Goal: Task Accomplishment & Management: Manage account settings

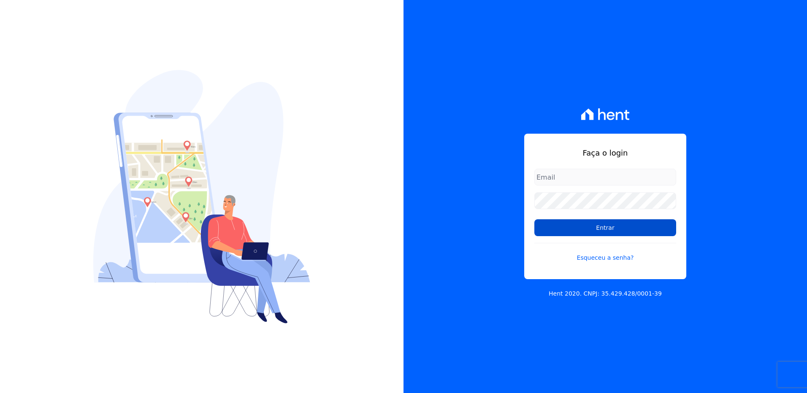
type input "[PERSON_NAME][EMAIL_ADDRESS][DOMAIN_NAME]"
click at [605, 227] on input "Entrar" at bounding box center [605, 227] width 142 height 17
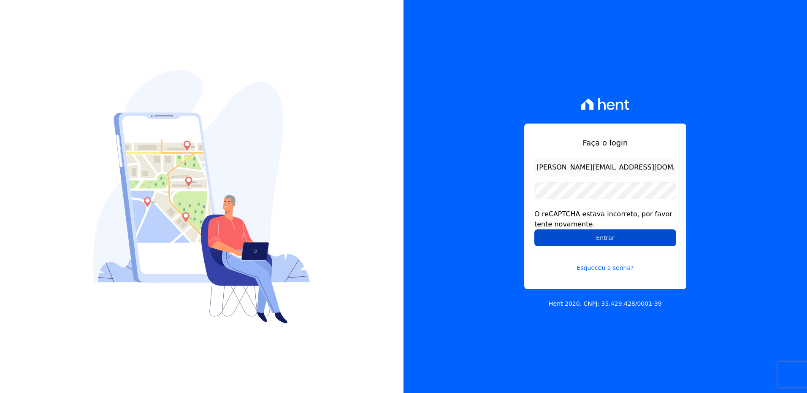
click at [585, 238] on input "Entrar" at bounding box center [605, 238] width 142 height 17
click at [597, 242] on input "Entrar" at bounding box center [605, 238] width 142 height 17
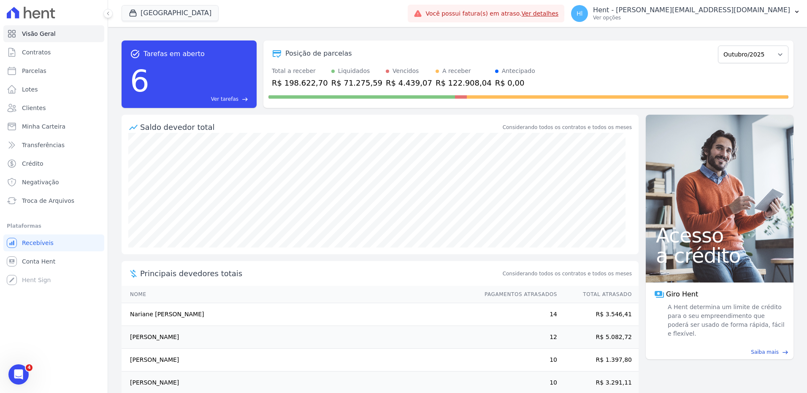
click at [322, 15] on div "Parque Dos Passaros Trapisa Engenharia Acaiá Residencial Icatu Residencial MGF …" at bounding box center [263, 14] width 283 height 28
click at [184, 9] on button "Parque Dos Passaros" at bounding box center [170, 13] width 97 height 16
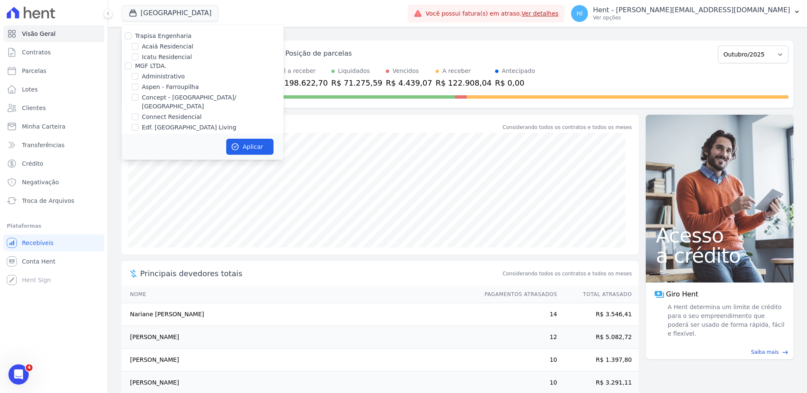
scroll to position [4885, 0]
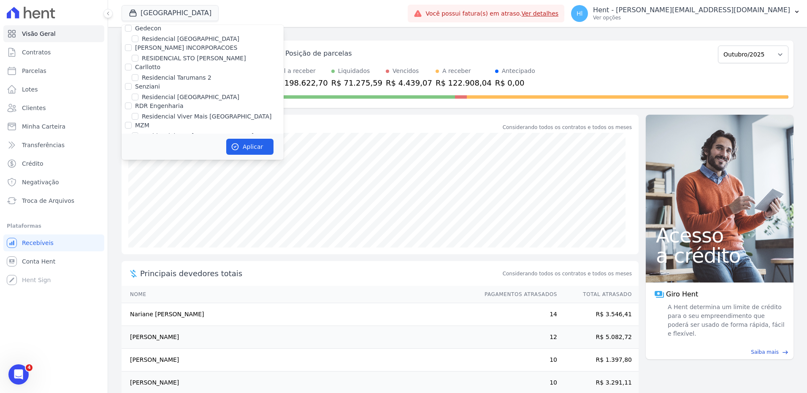
click at [137, 200] on input "RSN EMPREENDIMENTO IMOBILIARIO II SPE LTDA" at bounding box center [135, 203] width 7 height 7
checkbox input "true"
click at [245, 140] on button "Aplicar" at bounding box center [249, 147] width 47 height 16
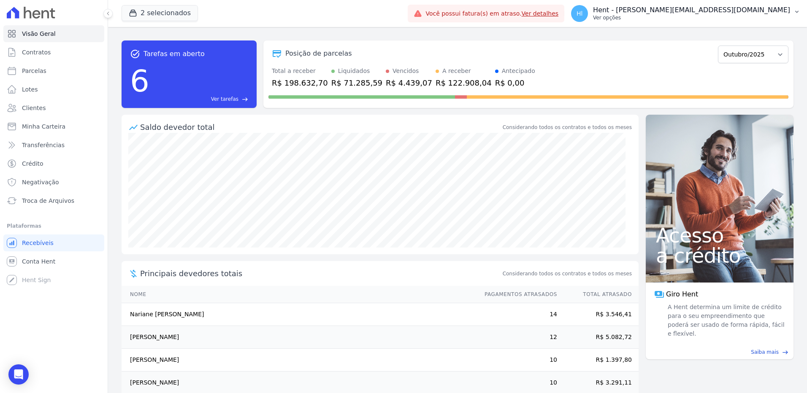
click at [760, 11] on p "Hent - [PERSON_NAME][EMAIL_ADDRESS][DOMAIN_NAME]" at bounding box center [691, 10] width 197 height 8
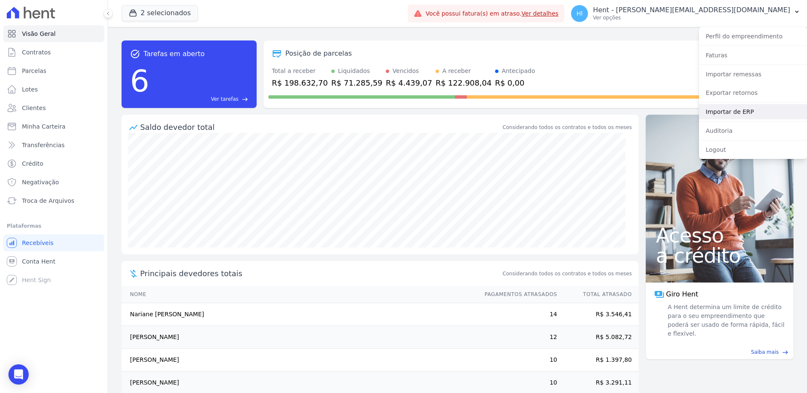
click at [731, 116] on link "Importar de ERP" at bounding box center [753, 111] width 108 height 15
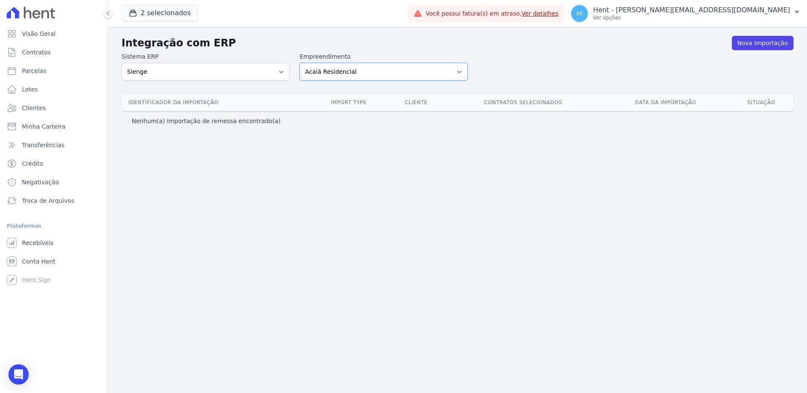
click at [380, 79] on select "Acaiá Residencial Administrativo AGILE ELOI MENDES SPE SA Agile Pavican São Lou…" at bounding box center [384, 72] width 168 height 18
select select "0f4a268f-6102-4273-a44d-2b63cf97ed53"
click at [300, 63] on select "Acaiá Residencial Administrativo AGILE ELOI MENDES SPE SA Agile Pavican São Lou…" at bounding box center [384, 72] width 168 height 18
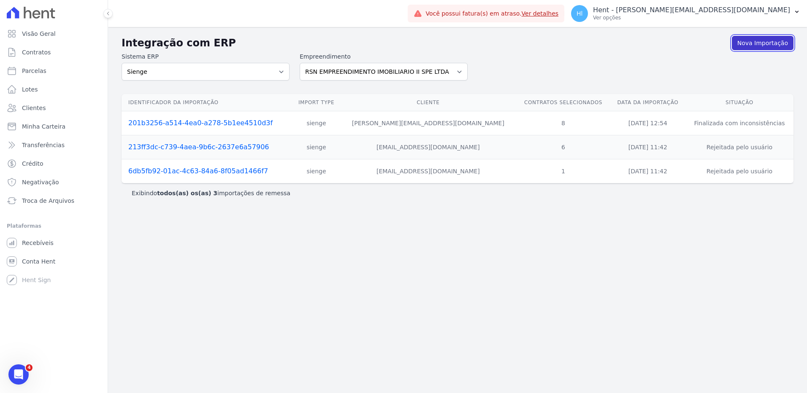
click at [752, 46] on link "Nova Importação" at bounding box center [763, 43] width 62 height 14
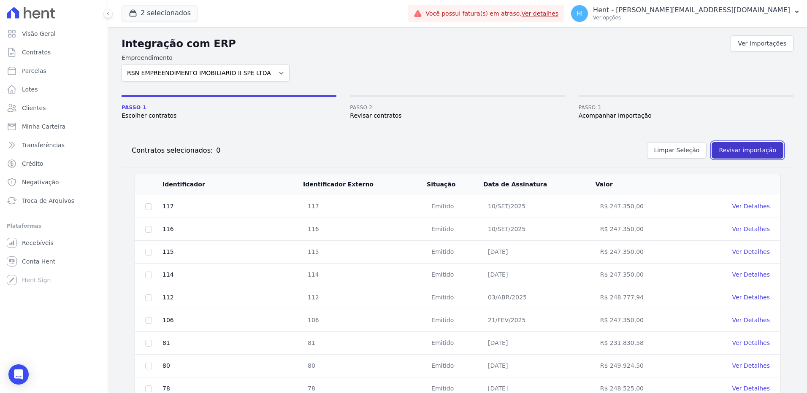
click at [741, 151] on button "Revisar importação" at bounding box center [747, 150] width 72 height 16
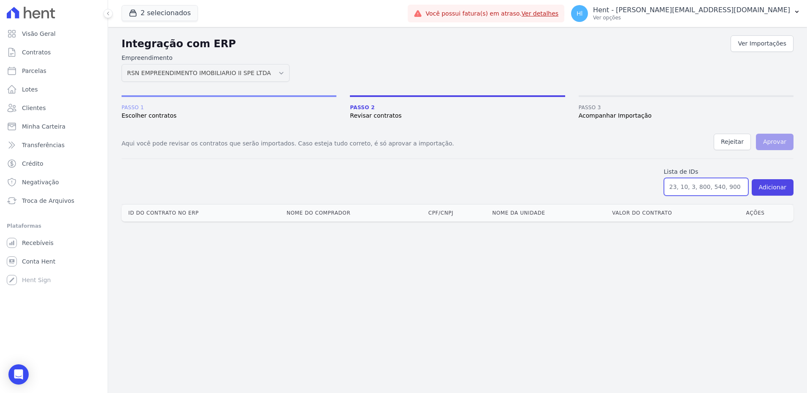
click at [705, 192] on input "text" at bounding box center [706, 187] width 84 height 18
click at [772, 189] on button "Adicionar" at bounding box center [772, 187] width 42 height 16
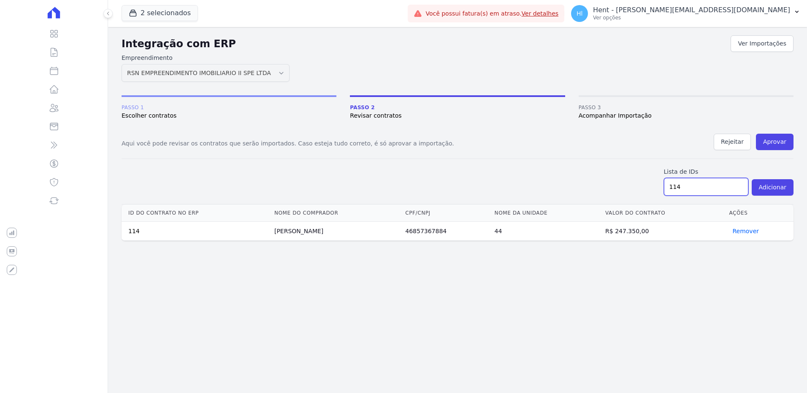
click at [701, 186] on input "114" at bounding box center [706, 187] width 84 height 18
click at [774, 188] on button "Adicionar" at bounding box center [772, 187] width 42 height 16
click at [693, 185] on input "112" at bounding box center [706, 187] width 84 height 18
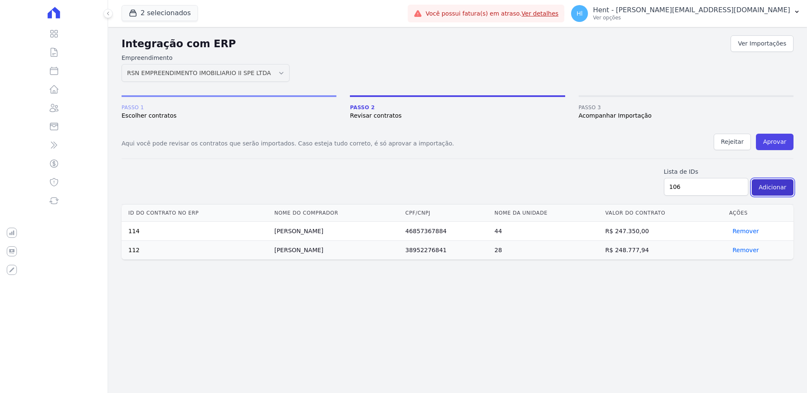
click at [781, 184] on button "Adicionar" at bounding box center [772, 187] width 42 height 16
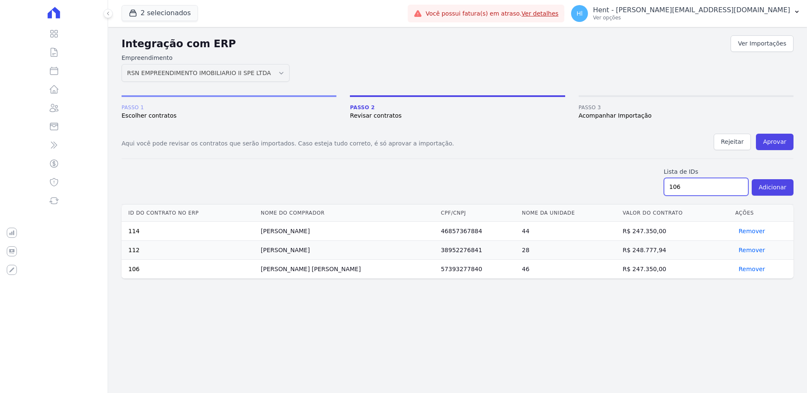
click at [696, 186] on input "106" at bounding box center [706, 187] width 84 height 18
click at [775, 188] on button "Adicionar" at bounding box center [772, 187] width 42 height 16
click at [692, 187] on input "80" at bounding box center [706, 187] width 84 height 18
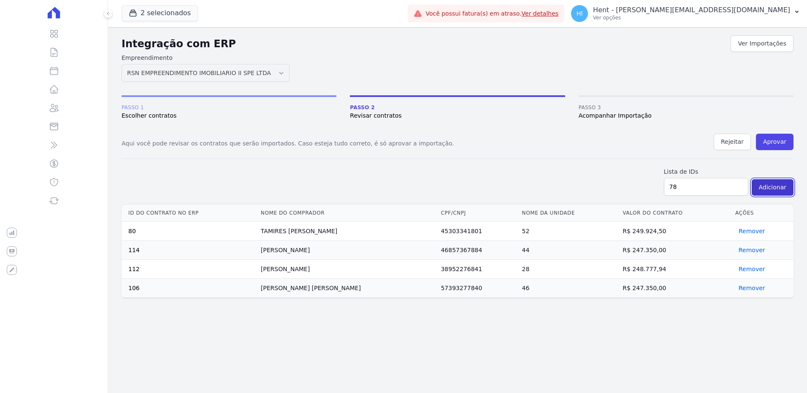
click at [775, 184] on button "Adicionar" at bounding box center [772, 187] width 42 height 16
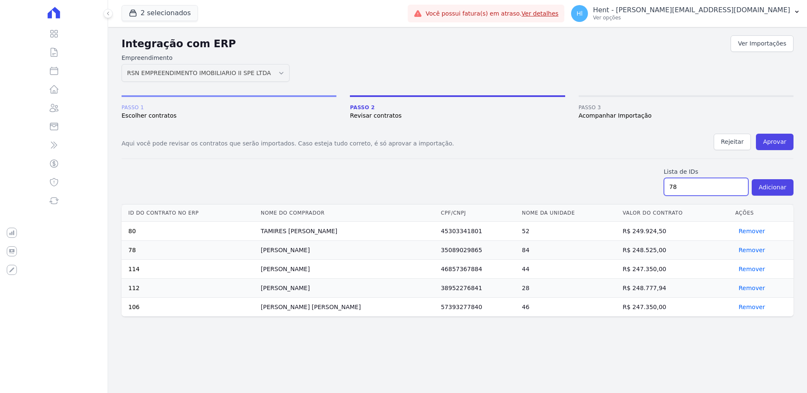
click at [704, 189] on input "78" at bounding box center [706, 187] width 84 height 18
click at [781, 184] on button "Adicionar" at bounding box center [772, 187] width 42 height 16
click at [717, 190] on input "75" at bounding box center [706, 187] width 84 height 18
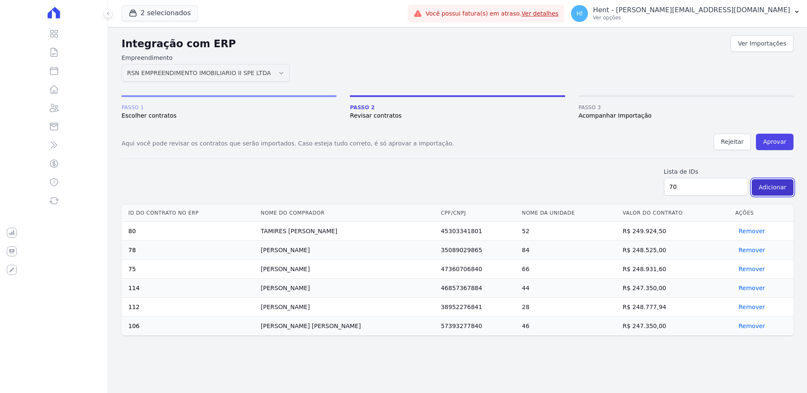
click at [766, 188] on button "Adicionar" at bounding box center [772, 187] width 42 height 16
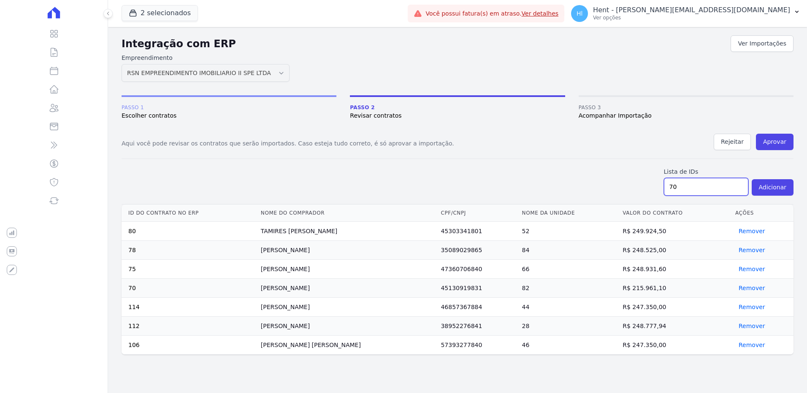
click at [694, 189] on input "70" at bounding box center [706, 187] width 84 height 18
type input "66"
click at [767, 184] on button "Adicionar" at bounding box center [772, 187] width 42 height 16
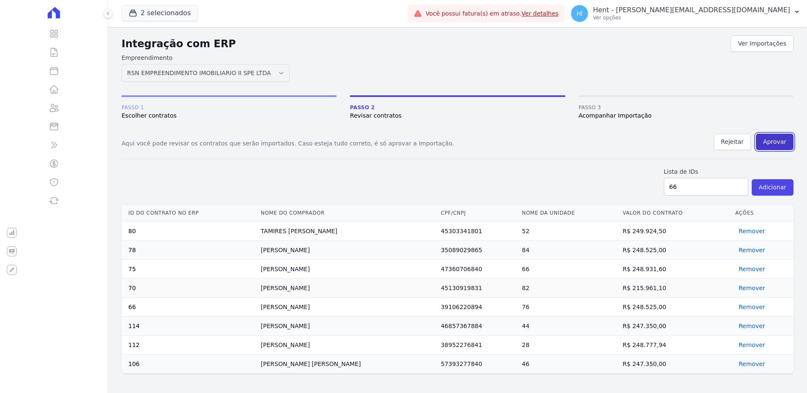
click at [781, 137] on button "Aprovar" at bounding box center [775, 142] width 38 height 16
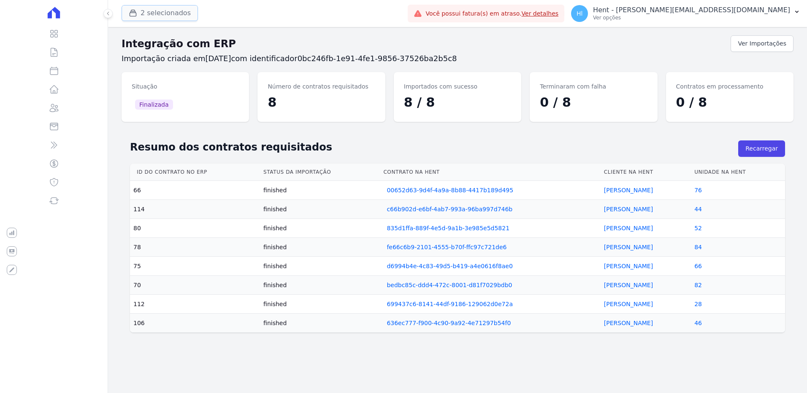
click at [173, 19] on button "2 selecionados" at bounding box center [160, 13] width 76 height 16
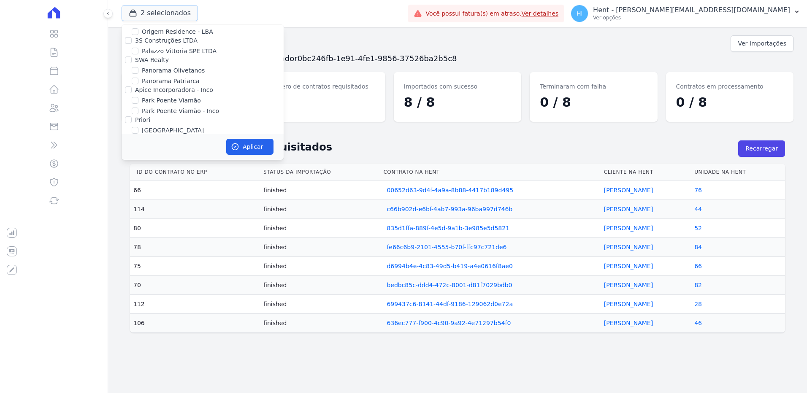
scroll to position [4135, 0]
click at [135, 177] on input "PARQUE DOS PASSAROS" at bounding box center [135, 180] width 7 height 7
checkbox input "false"
click at [241, 146] on button "Aplicar" at bounding box center [249, 147] width 47 height 16
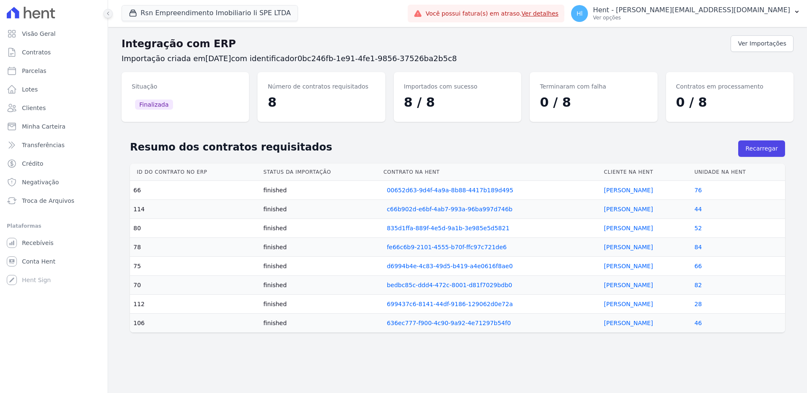
click at [110, 11] on icon at bounding box center [107, 13] width 5 height 5
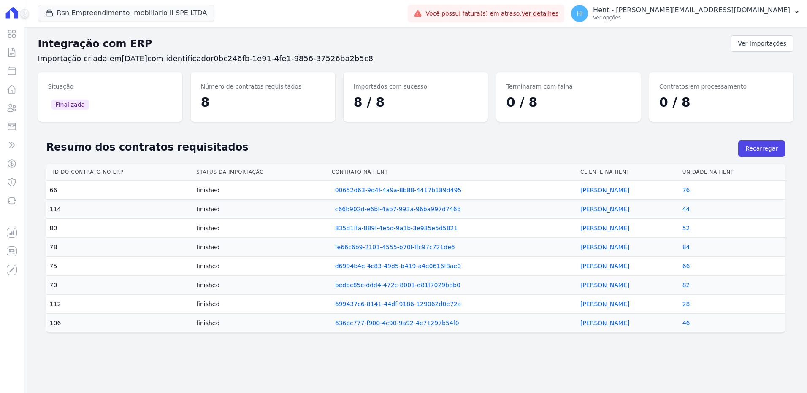
click at [22, 15] on icon at bounding box center [24, 13] width 5 height 5
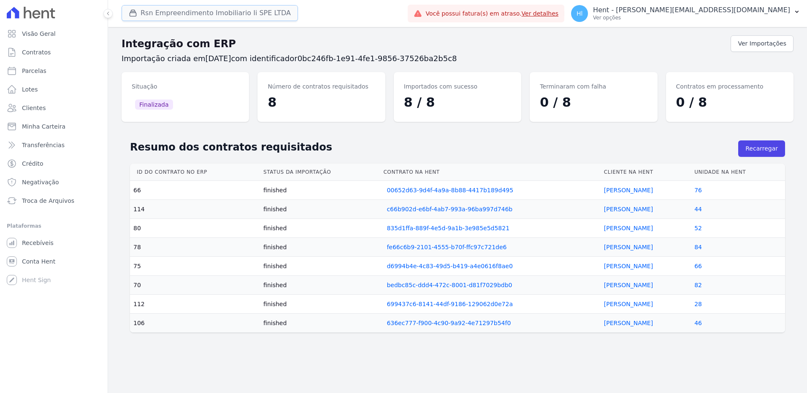
click at [214, 13] on button "Rsn Empreendimento Imobiliario Ii SPE LTDA" at bounding box center [210, 13] width 176 height 16
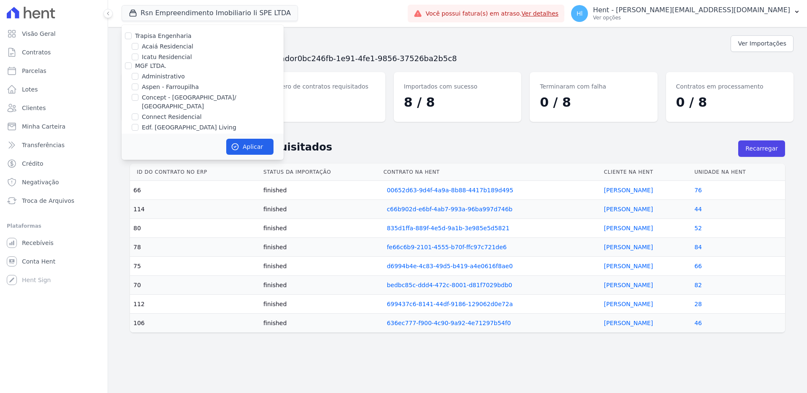
click at [324, 27] on div "Rsn Empreendimento Imobiliario Ii SPE LTDA Trapisa Engenharia Acaiá Residencial…" at bounding box center [263, 14] width 283 height 28
click at [336, 56] on span "0bc246fb-1e91-4fe1-9856-37526ba2b5c8" at bounding box center [376, 58] width 159 height 9
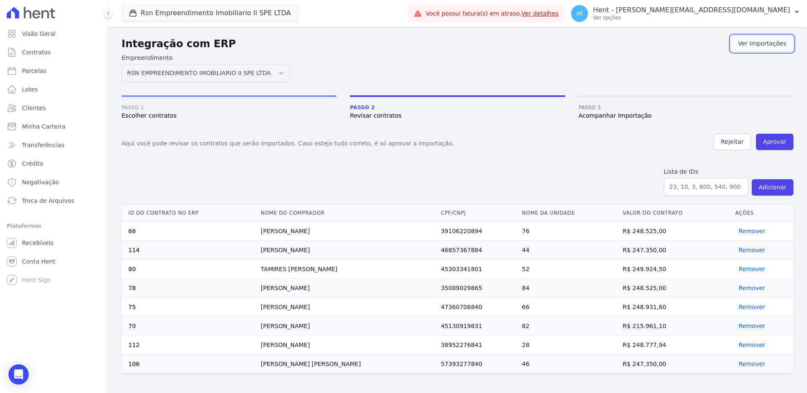
click at [770, 41] on link "Ver Importações" at bounding box center [761, 43] width 63 height 16
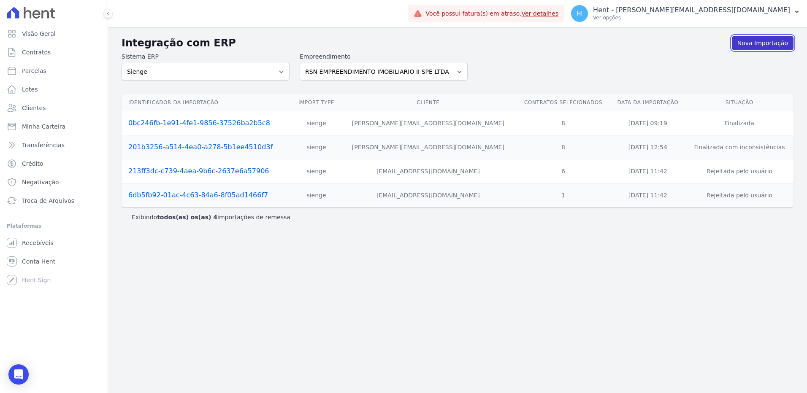
click at [754, 45] on link "Nova Importação" at bounding box center [763, 43] width 62 height 14
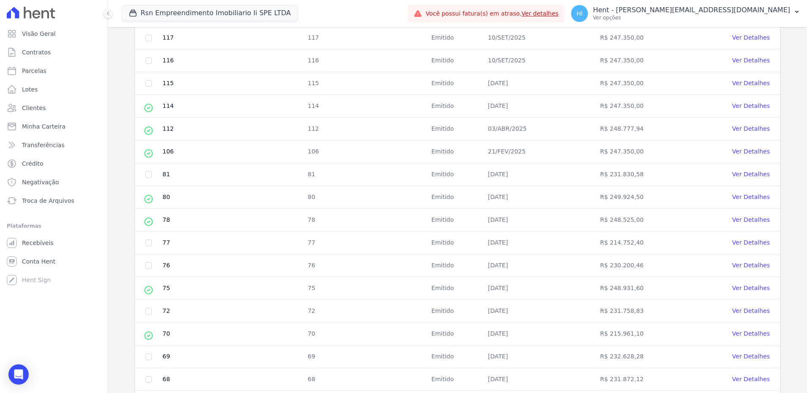
scroll to position [291, 0]
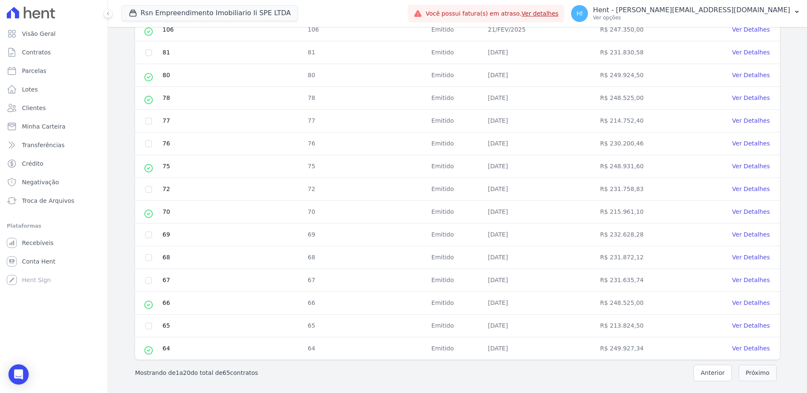
click at [744, 373] on button "Próximo" at bounding box center [757, 373] width 38 height 16
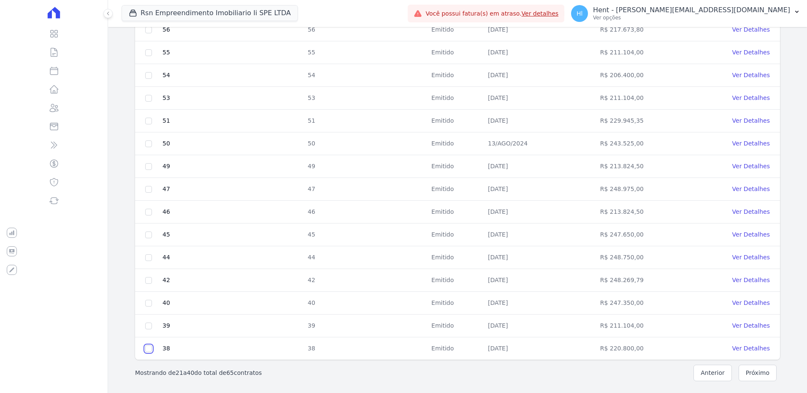
click at [149, 350] on input "checkbox" at bounding box center [148, 349] width 7 height 7
checkbox input "true"
click at [149, 323] on input "checkbox" at bounding box center [148, 326] width 7 height 7
checkbox input "true"
click at [150, 303] on input "checkbox" at bounding box center [148, 303] width 7 height 7
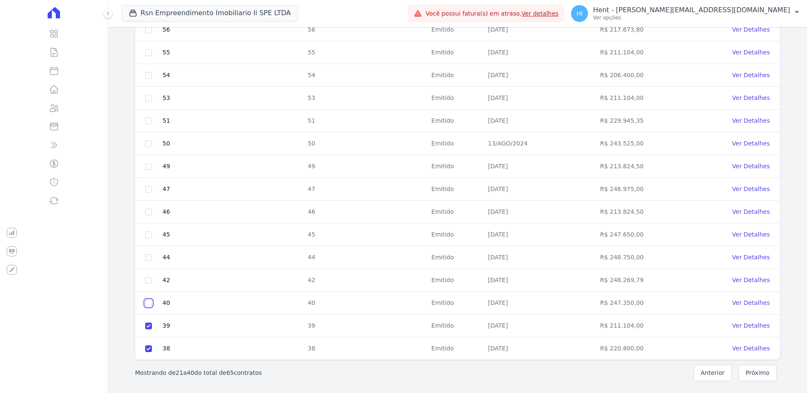
checkbox input "true"
click at [149, 278] on input "checkbox" at bounding box center [148, 280] width 7 height 7
checkbox input "true"
click at [149, 250] on td at bounding box center [148, 257] width 27 height 23
click at [149, 256] on input "checkbox" at bounding box center [148, 257] width 7 height 7
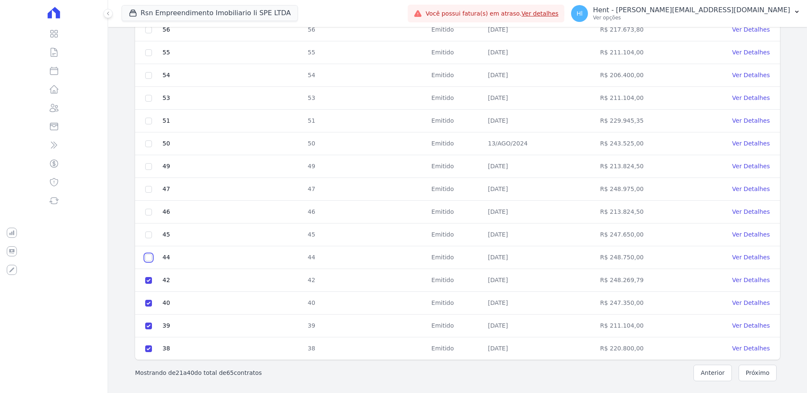
checkbox input "true"
click at [150, 233] on input "checkbox" at bounding box center [148, 235] width 7 height 7
checkbox input "true"
click at [149, 215] on input "checkbox" at bounding box center [148, 212] width 7 height 7
checkbox input "true"
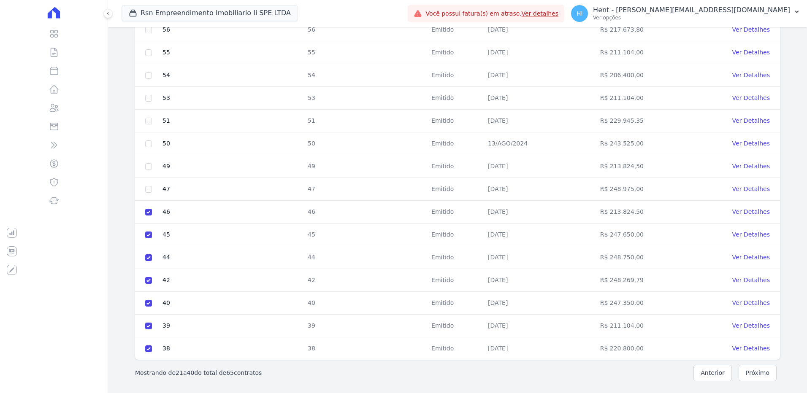
click at [150, 185] on td at bounding box center [148, 189] width 27 height 23
click at [150, 188] on input "checkbox" at bounding box center [148, 189] width 7 height 7
checkbox input "true"
click at [150, 168] on input "checkbox" at bounding box center [148, 166] width 7 height 7
checkbox input "true"
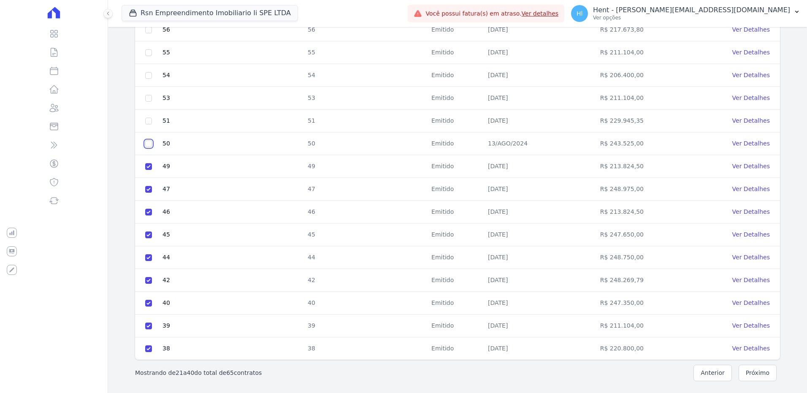
click at [146, 141] on input "checkbox" at bounding box center [148, 143] width 7 height 7
checkbox input "true"
click at [149, 120] on input "checkbox" at bounding box center [148, 121] width 7 height 7
checkbox input "true"
click at [150, 98] on input "checkbox" at bounding box center [148, 98] width 7 height 7
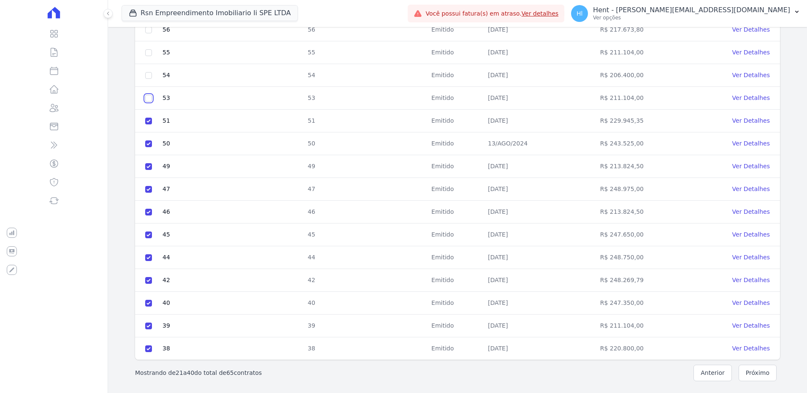
checkbox input "true"
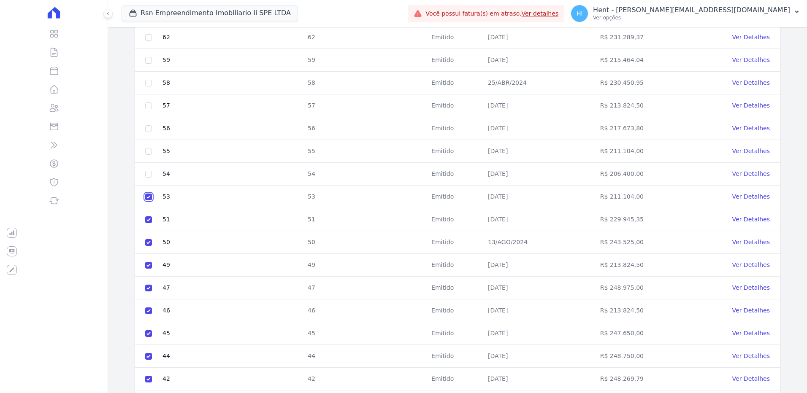
scroll to position [164, 0]
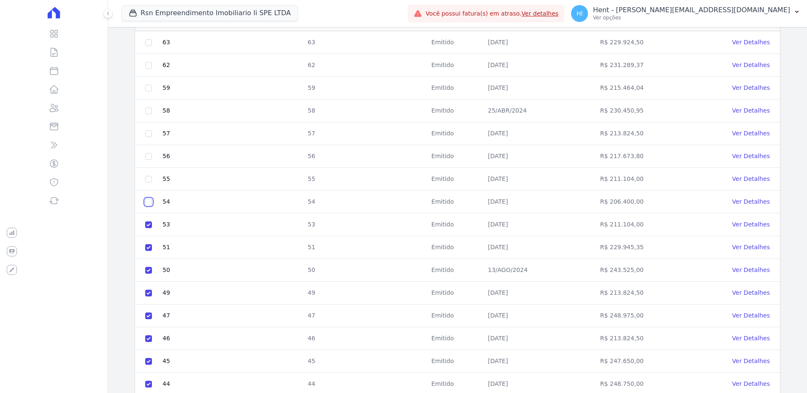
click at [147, 205] on input "checkbox" at bounding box center [148, 202] width 7 height 7
checkbox input "true"
click at [147, 178] on input "checkbox" at bounding box center [148, 179] width 7 height 7
checkbox input "true"
click at [147, 153] on input "checkbox" at bounding box center [148, 156] width 7 height 7
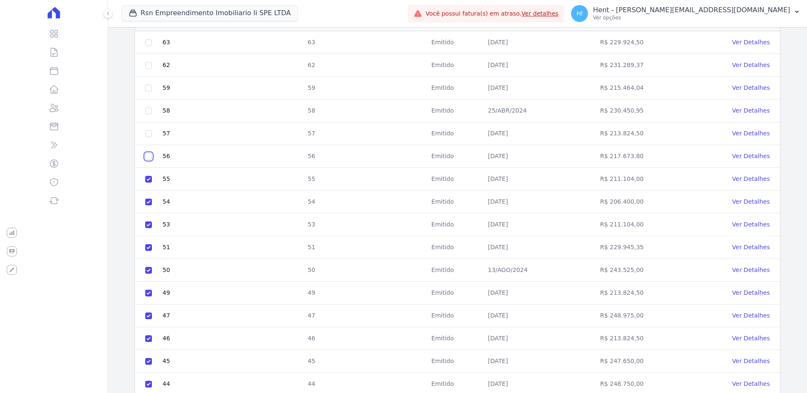
checkbox input "true"
click at [148, 133] on input "checkbox" at bounding box center [148, 133] width 7 height 7
checkbox input "true"
click at [148, 113] on input "checkbox" at bounding box center [148, 111] width 7 height 7
checkbox input "true"
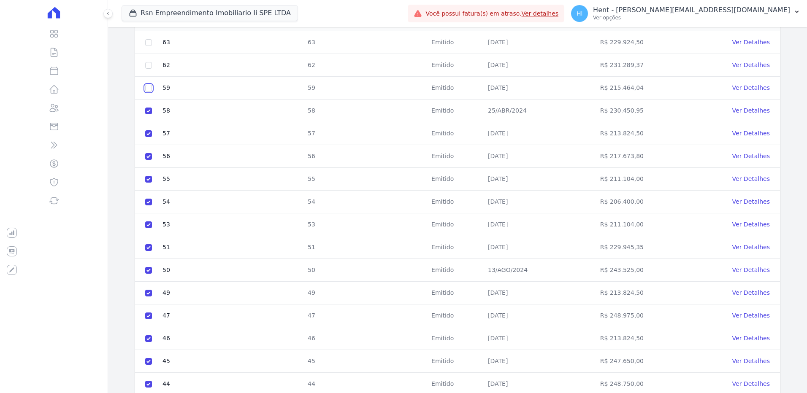
click at [149, 87] on input "checkbox" at bounding box center [148, 88] width 7 height 7
checkbox input "true"
click at [149, 65] on input "checkbox" at bounding box center [148, 65] width 7 height 7
checkbox input "true"
click at [149, 42] on input "checkbox" at bounding box center [148, 42] width 7 height 7
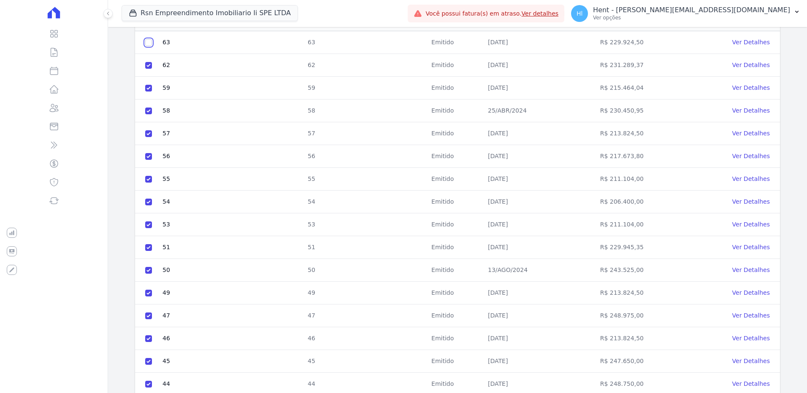
checkbox input "true"
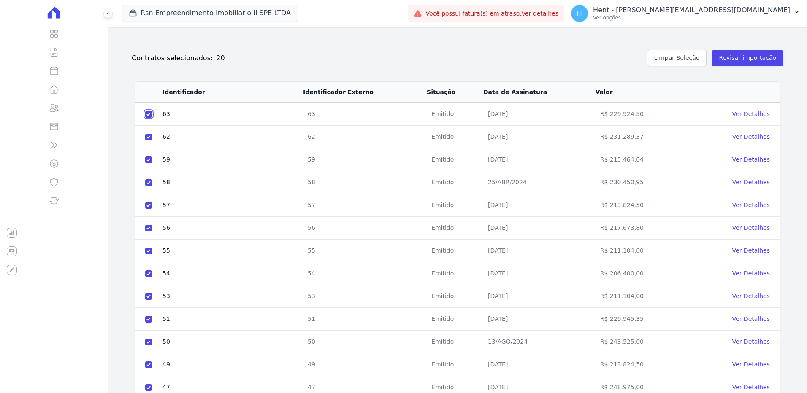
scroll to position [80, 0]
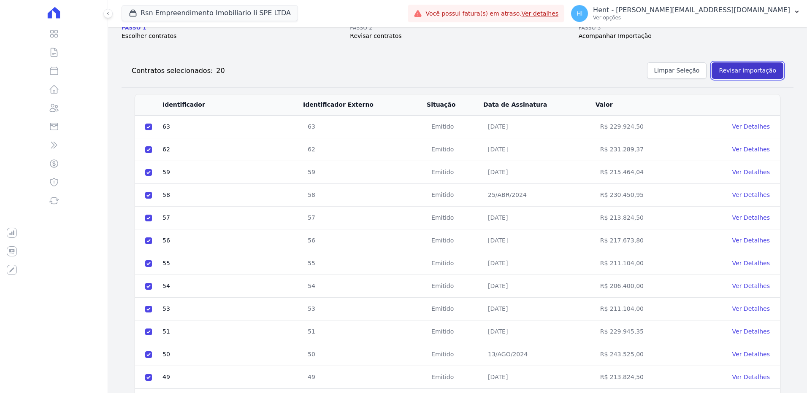
click at [751, 68] on button "Revisar importação" at bounding box center [747, 70] width 72 height 16
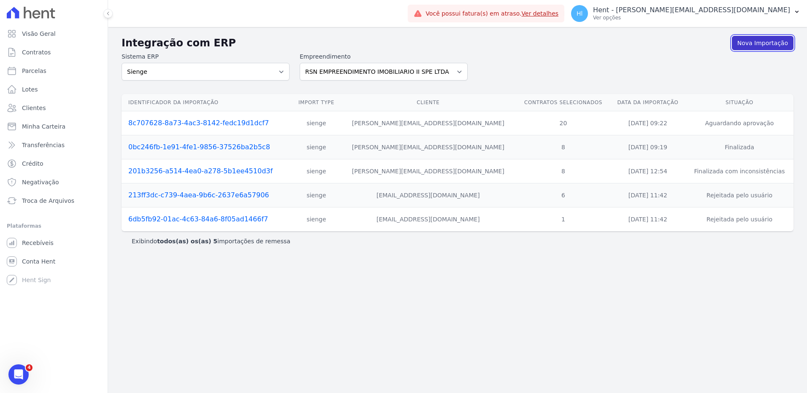
click at [754, 47] on link "Nova Importação" at bounding box center [763, 43] width 62 height 14
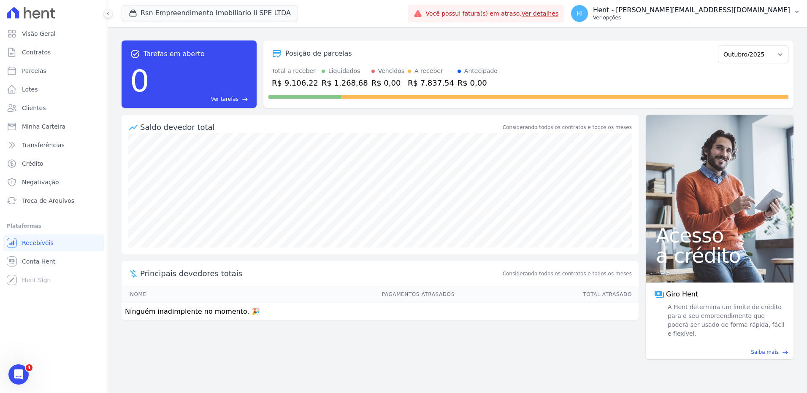
click at [727, 15] on p "Ver opções" at bounding box center [691, 17] width 197 height 7
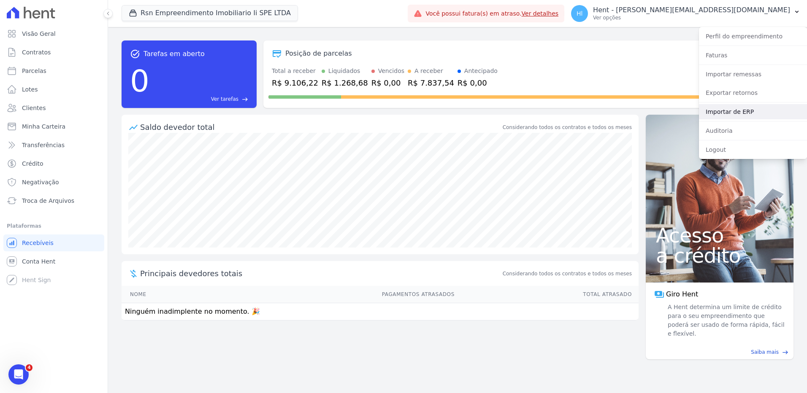
click at [732, 112] on link "Importar de ERP" at bounding box center [753, 111] width 108 height 15
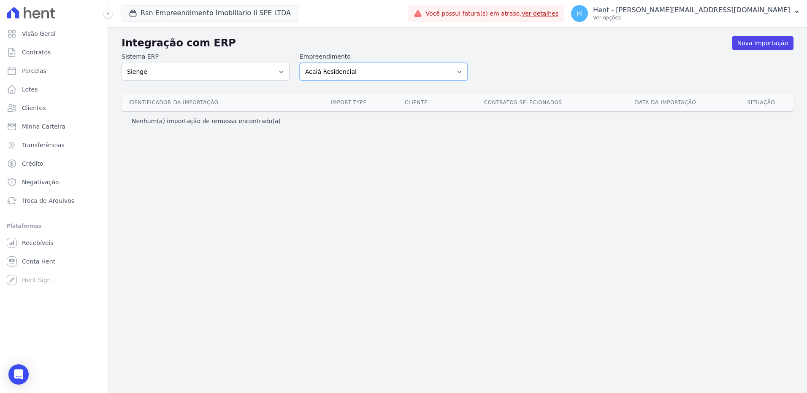
click at [445, 73] on select "Acaiá Residencial Administrativo AGILE ELOI MENDES SPE SA Agile Pavican São Lou…" at bounding box center [384, 72] width 168 height 18
click at [352, 67] on select "Acaiá Residencial Administrativo AGILE ELOI MENDES SPE SA Agile Pavican São Lou…" at bounding box center [384, 72] width 168 height 18
select select "0f4a268f-6102-4273-a44d-2b63cf97ed53"
click at [300, 63] on select "Acaiá Residencial Administrativo AGILE ELOI MENDES SPE SA Agile Pavican São Lou…" at bounding box center [384, 72] width 168 height 18
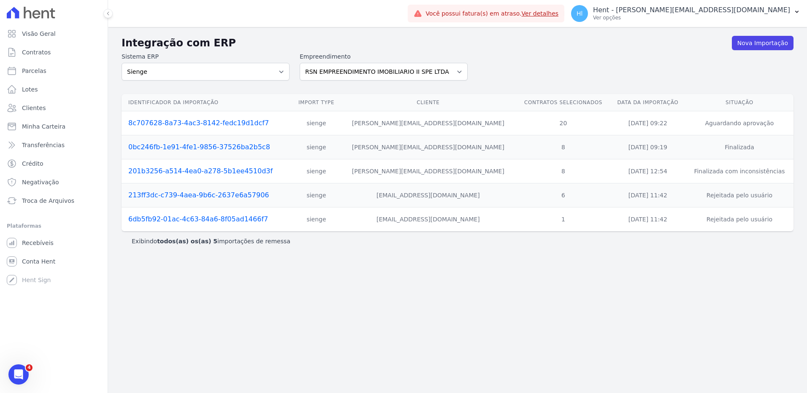
click at [737, 125] on td "Aguardando aprovação" at bounding box center [739, 123] width 108 height 24
click at [231, 124] on link "8c707628-8a73-4ac3-8142-fedc19d1dcf7" at bounding box center [198, 123] width 140 height 8
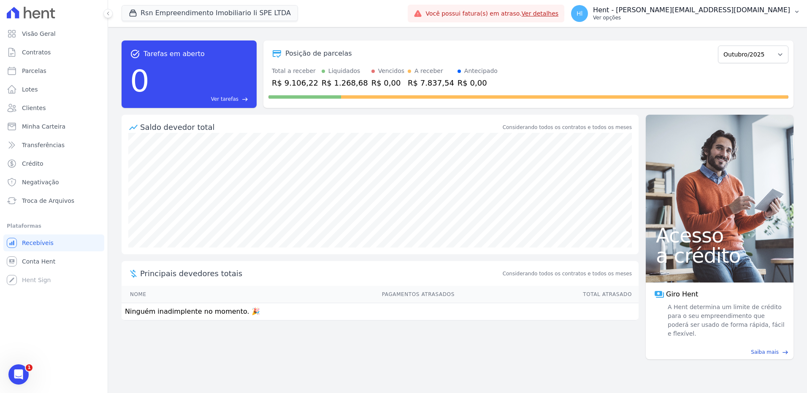
click at [755, 23] on button "Hl Hent - [EMAIL_ADDRESS][DOMAIN_NAME] Ver opções" at bounding box center [685, 14] width 243 height 24
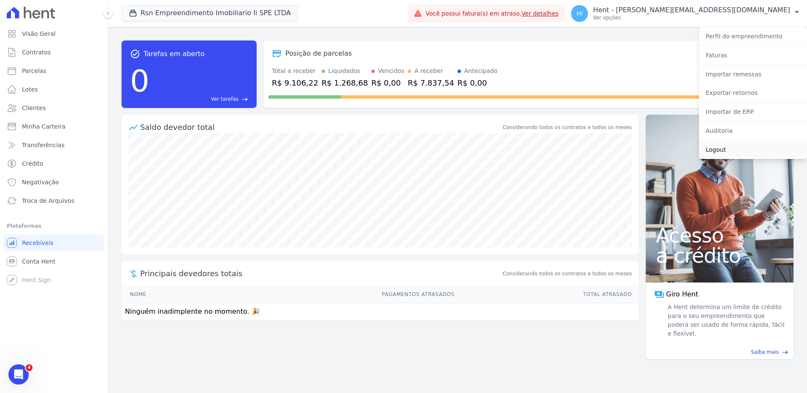
click at [729, 148] on link "Logout" at bounding box center [753, 149] width 108 height 15
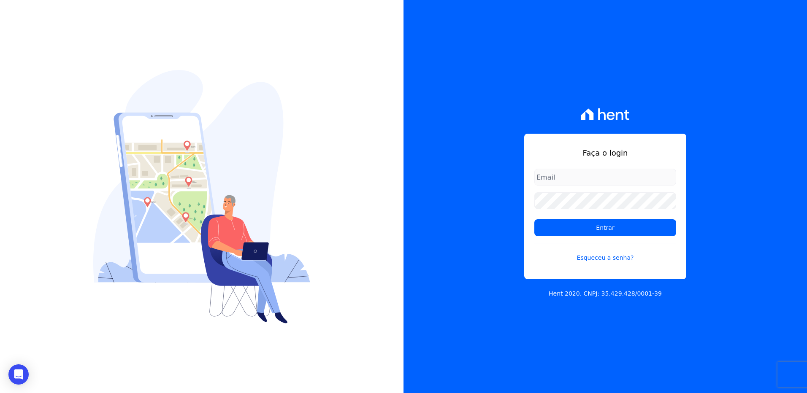
type input "[PERSON_NAME][EMAIL_ADDRESS][DOMAIN_NAME]"
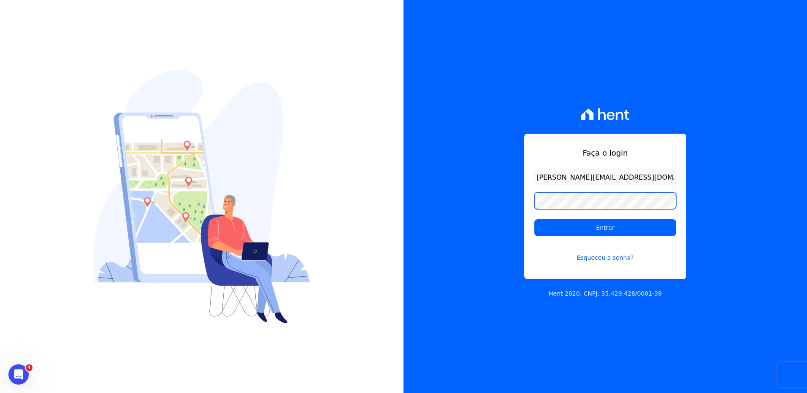
click at [524, 203] on div "Faça o login [PERSON_NAME][EMAIL_ADDRESS][DOMAIN_NAME] Entrar Esqueceu a senha?" at bounding box center [605, 207] width 162 height 146
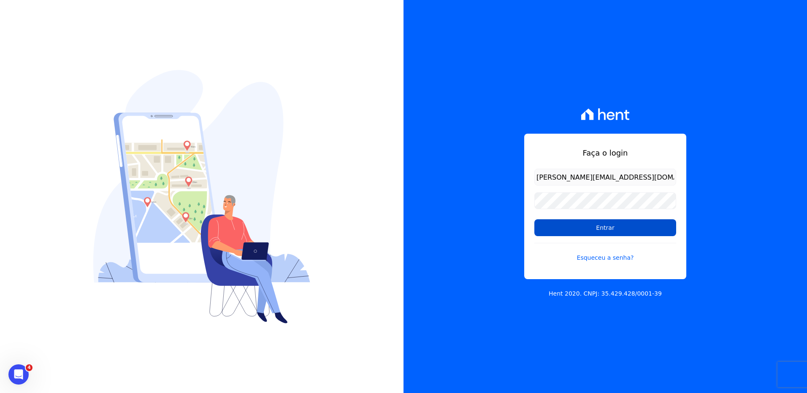
click at [579, 227] on input "Entrar" at bounding box center [605, 227] width 142 height 17
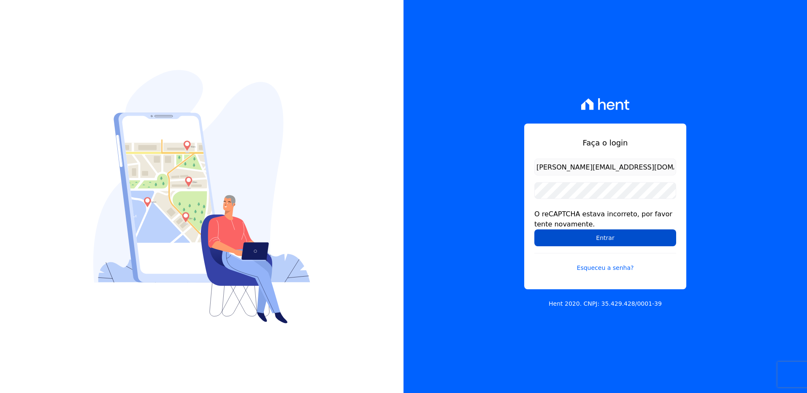
click at [548, 238] on input "Entrar" at bounding box center [605, 238] width 142 height 17
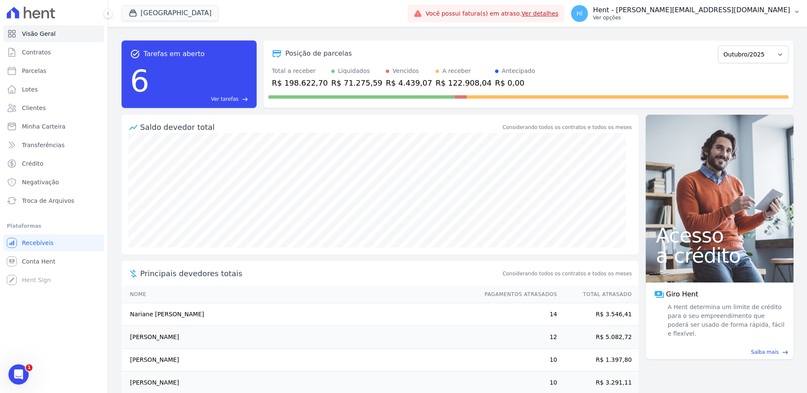
click at [753, 16] on p "Ver opções" at bounding box center [691, 17] width 197 height 7
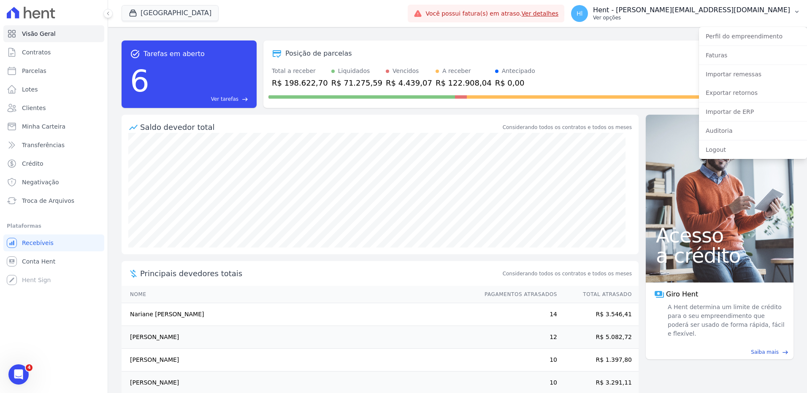
click at [753, 16] on p "Ver opções" at bounding box center [691, 17] width 197 height 7
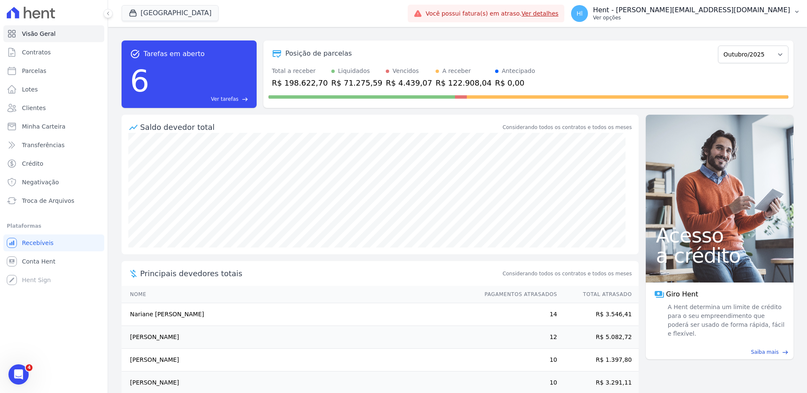
click at [753, 16] on p "Ver opções" at bounding box center [691, 17] width 197 height 7
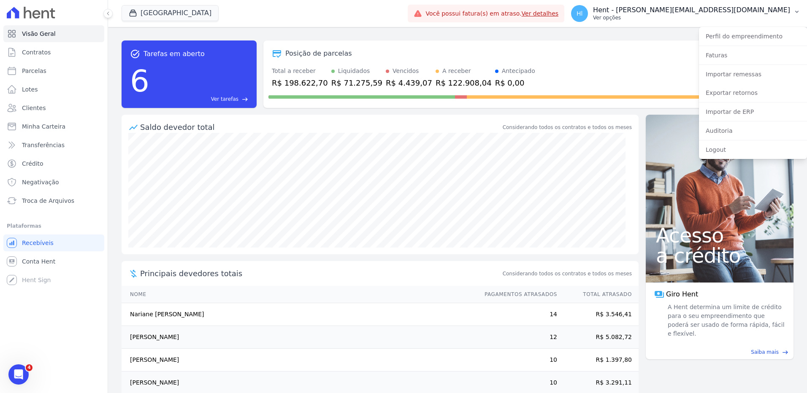
click at [753, 16] on p "Ver opções" at bounding box center [691, 17] width 197 height 7
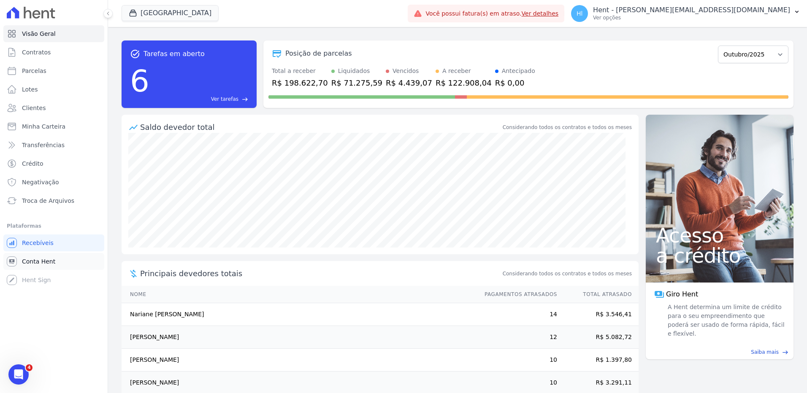
click at [43, 261] on span "Conta Hent" at bounding box center [38, 261] width 33 height 8
click at [752, 13] on p "Hent - [PERSON_NAME][EMAIL_ADDRESS][DOMAIN_NAME]" at bounding box center [691, 10] width 197 height 8
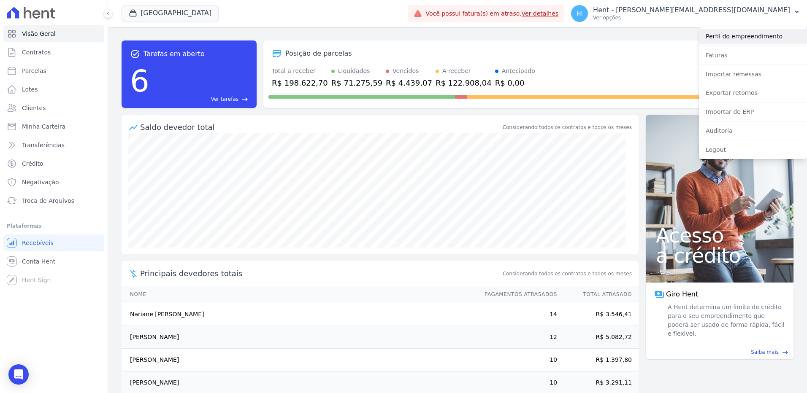
click at [749, 38] on link "Perfil do empreendimento" at bounding box center [753, 36] width 108 height 15
click at [189, 8] on button "Parque Dos Passaros" at bounding box center [170, 13] width 97 height 16
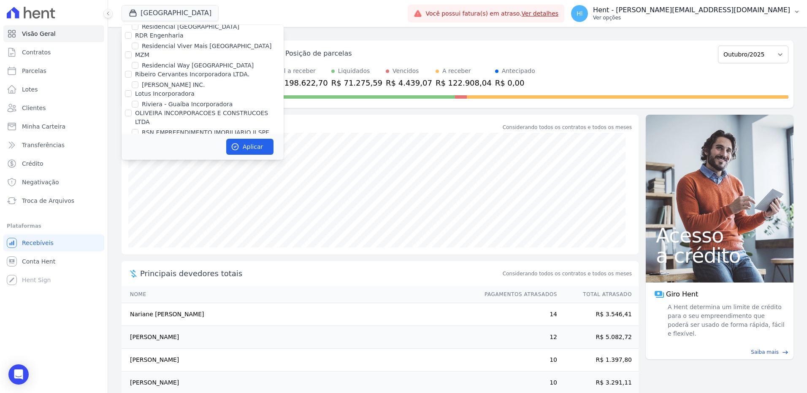
scroll to position [4121, 0]
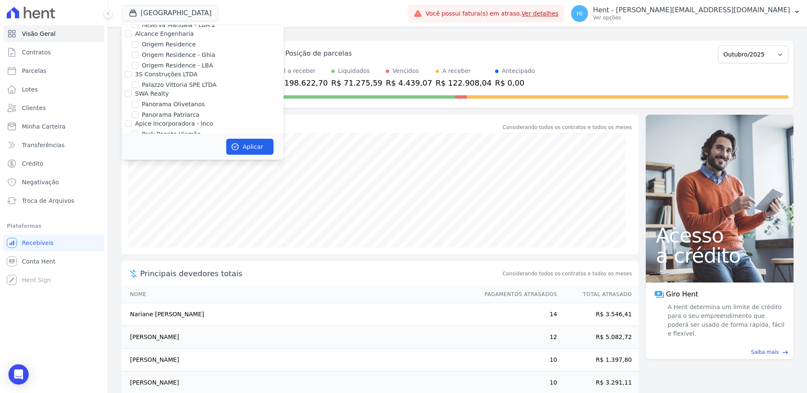
click at [135, 191] on input "PARQUE DOS PASSAROS" at bounding box center [135, 194] width 7 height 7
checkbox input "false"
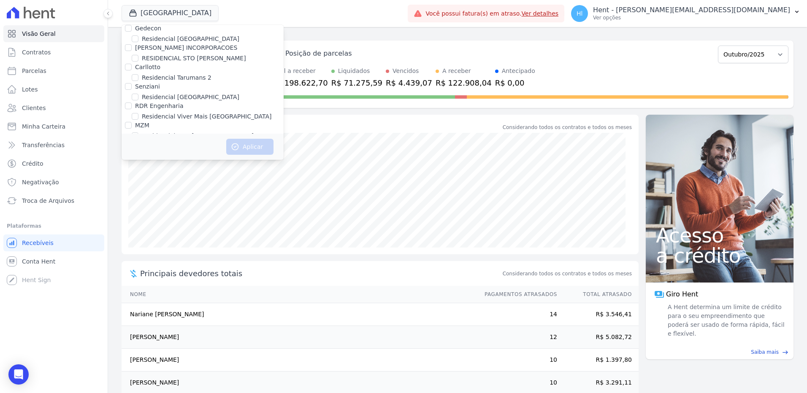
click at [137, 200] on input "RSN EMPREENDIMENTO IMOBILIARIO II SPE LTDA" at bounding box center [135, 203] width 7 height 7
checkbox input "true"
click at [261, 147] on button "Aplicar" at bounding box center [249, 147] width 47 height 16
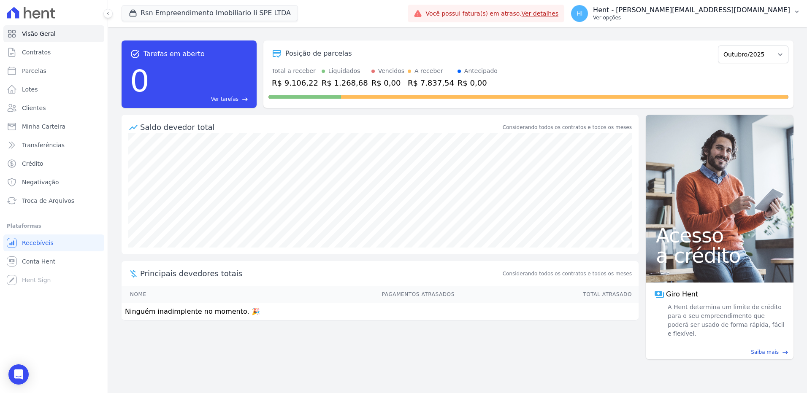
click at [716, 19] on p "Ver opções" at bounding box center [691, 17] width 197 height 7
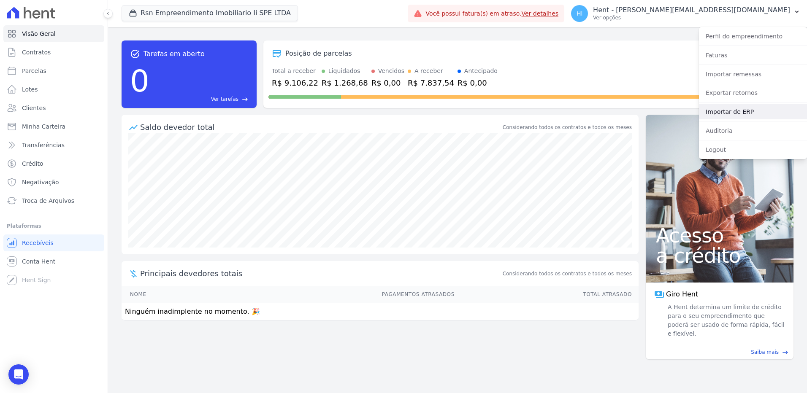
click at [729, 111] on link "Importar de ERP" at bounding box center [753, 111] width 108 height 15
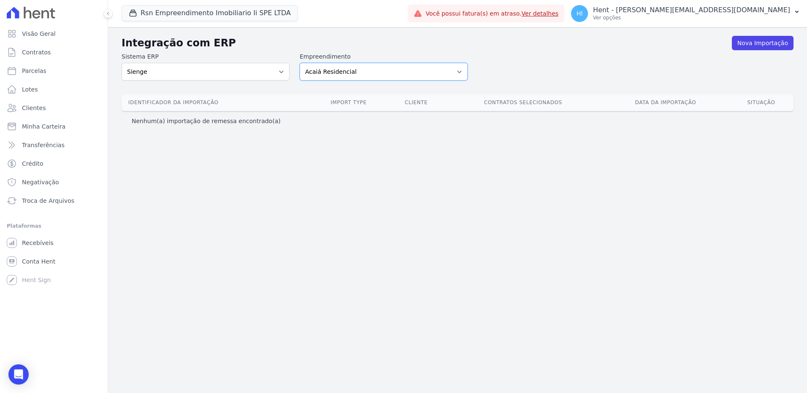
click at [416, 73] on select "Acaiá Residencial Administrativo AGILE ELOI MENDES SPE SA Agile Pavican São Lou…" at bounding box center [384, 72] width 168 height 18
click at [398, 70] on select "Acaiá Residencial Administrativo AGILE ELOI MENDES SPE SA Agile Pavican São Lou…" at bounding box center [384, 72] width 168 height 18
click at [383, 61] on label "Empreendimento" at bounding box center [384, 56] width 168 height 9
click at [383, 63] on select "Acaiá Residencial Administrativo AGILE ELOI MENDES SPE SA Agile Pavican São Lou…" at bounding box center [384, 72] width 168 height 18
click at [380, 65] on select "Acaiá Residencial Administrativo AGILE ELOI MENDES SPE SA Agile Pavican São Lou…" at bounding box center [384, 72] width 168 height 18
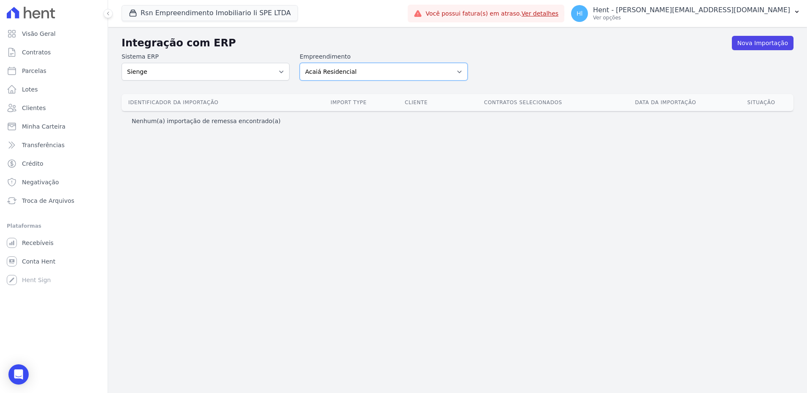
select select "0f4a268f-6102-4273-a44d-2b63cf97ed53"
click at [300, 63] on select "Acaiá Residencial Administrativo AGILE ELOI MENDES SPE SA Agile Pavican São Lou…" at bounding box center [384, 72] width 168 height 18
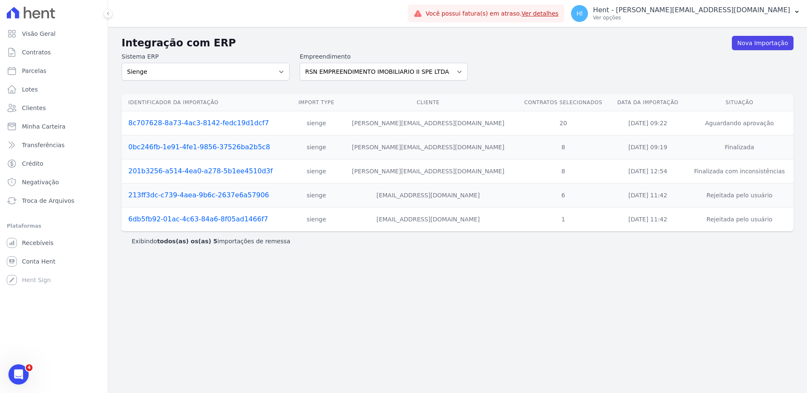
click at [227, 122] on link "8c707628-8a73-4ac3-8142-fedc19d1dcf7" at bounding box center [198, 123] width 140 height 8
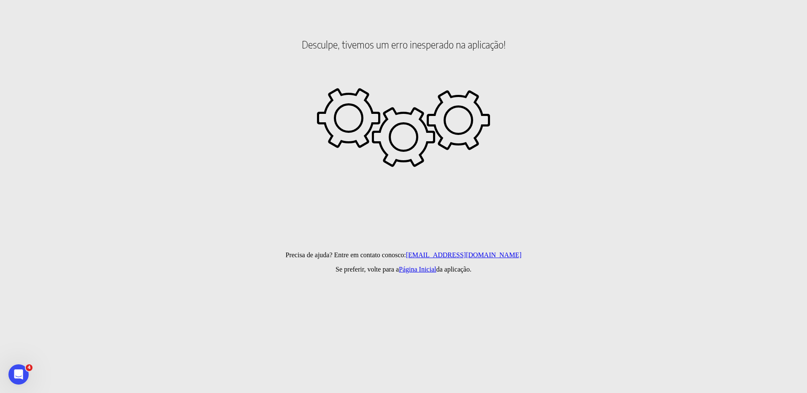
drag, startPoint x: 386, startPoint y: 50, endPoint x: 385, endPoint y: 54, distance: 4.4
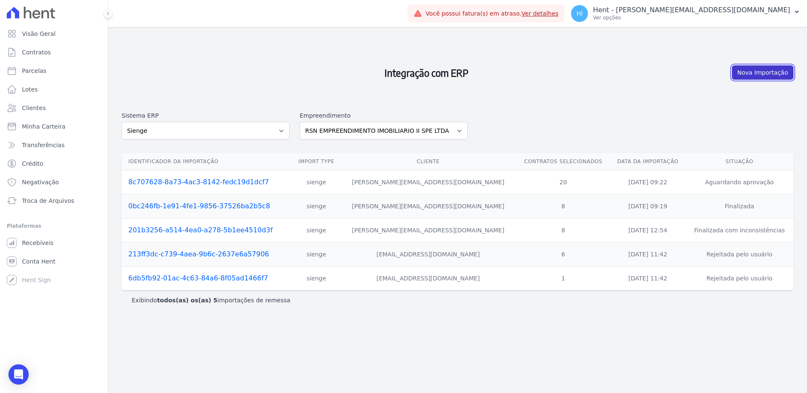
click at [766, 74] on link "Nova Importação" at bounding box center [763, 72] width 62 height 14
drag, startPoint x: 619, startPoint y: 111, endPoint x: 242, endPoint y: 39, distance: 384.4
click at [242, 39] on h2 "Integração com ERP" at bounding box center [427, 72] width 610 height 74
click at [774, 76] on link "Nova Importação" at bounding box center [763, 72] width 62 height 14
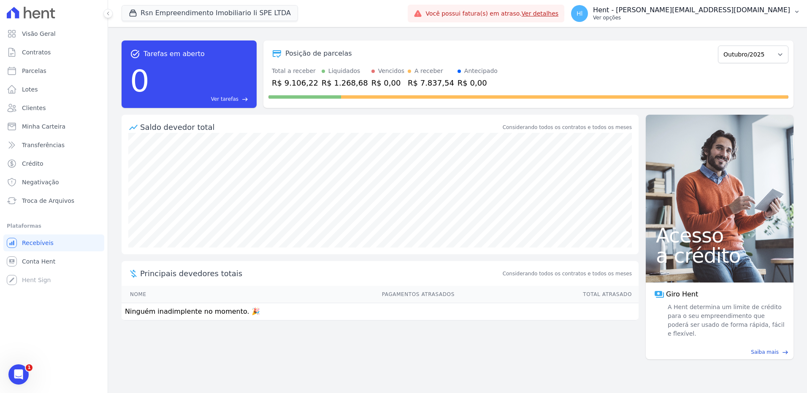
click at [718, 15] on p "Ver opções" at bounding box center [691, 17] width 197 height 7
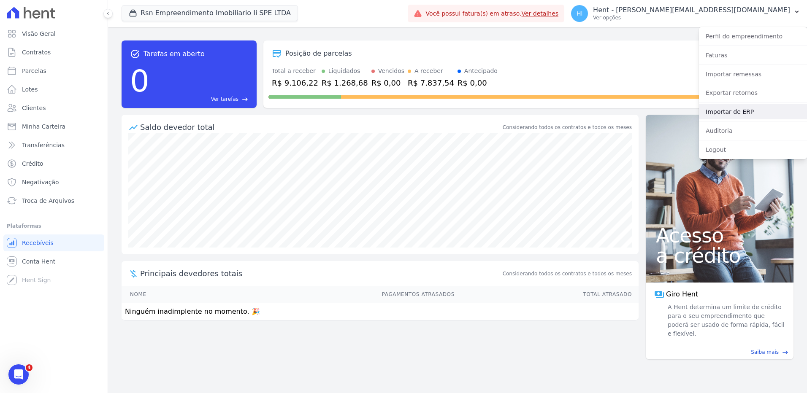
click at [740, 111] on link "Importar de ERP" at bounding box center [753, 111] width 108 height 15
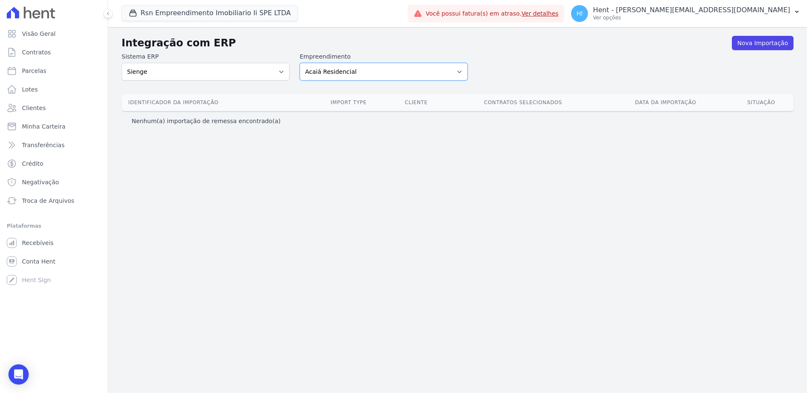
click at [413, 79] on select "Acaiá Residencial Administrativo AGILE ELOI MENDES SPE SA Agile Pavican São Lou…" at bounding box center [384, 72] width 168 height 18
select select "0f4a268f-6102-4273-a44d-2b63cf97ed53"
click at [300, 63] on select "Acaiá Residencial Administrativo AGILE ELOI MENDES SPE SA Agile Pavican São Lou…" at bounding box center [384, 72] width 168 height 18
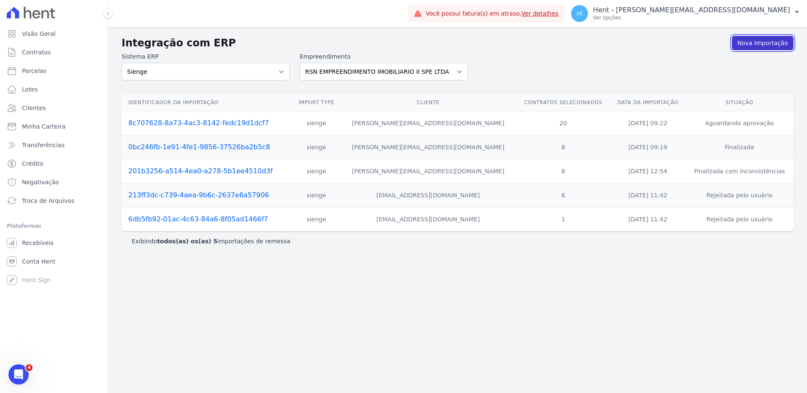
click at [750, 41] on link "Nova Importação" at bounding box center [763, 43] width 62 height 14
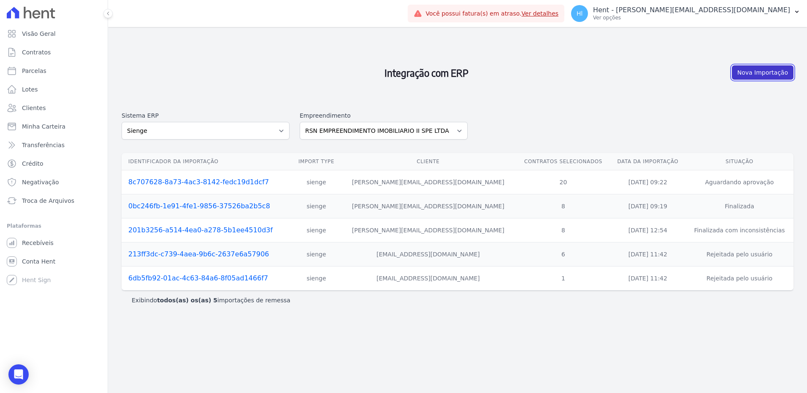
click at [754, 77] on link "Nova Importação" at bounding box center [763, 72] width 62 height 14
click at [226, 182] on link "8c707628-8a73-4ac3-8142-fedc19d1dcf7" at bounding box center [198, 182] width 140 height 8
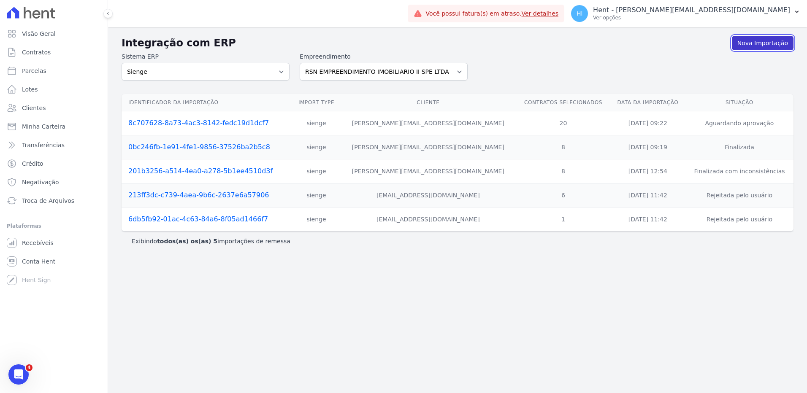
click at [760, 49] on link "Nova Importação" at bounding box center [763, 43] width 62 height 14
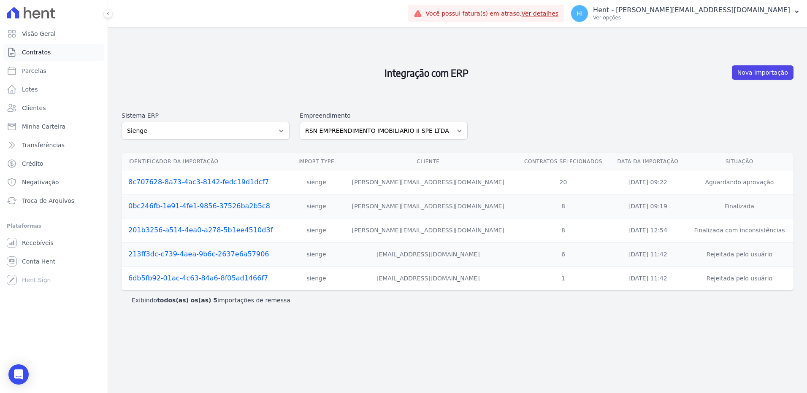
click at [45, 56] on span "Contratos" at bounding box center [36, 52] width 29 height 8
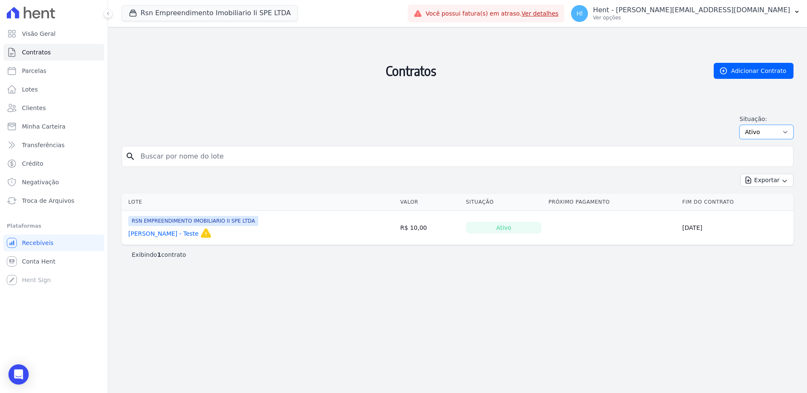
click at [770, 127] on select "Ativo Todos Pausado Distratado Rascunho Expirado Encerrado" at bounding box center [766, 132] width 54 height 14
select select "draft"
click at [743, 125] on select "Ativo Todos Pausado Distratado Rascunho Expirado Encerrado" at bounding box center [766, 132] width 54 height 14
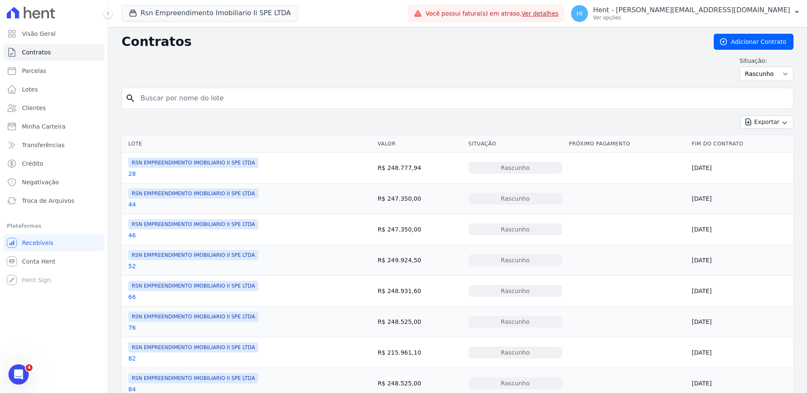
click at [399, 168] on td "R$ 248.777,94" at bounding box center [419, 168] width 91 height 31
click at [132, 175] on link "28" at bounding box center [132, 174] width 8 height 8
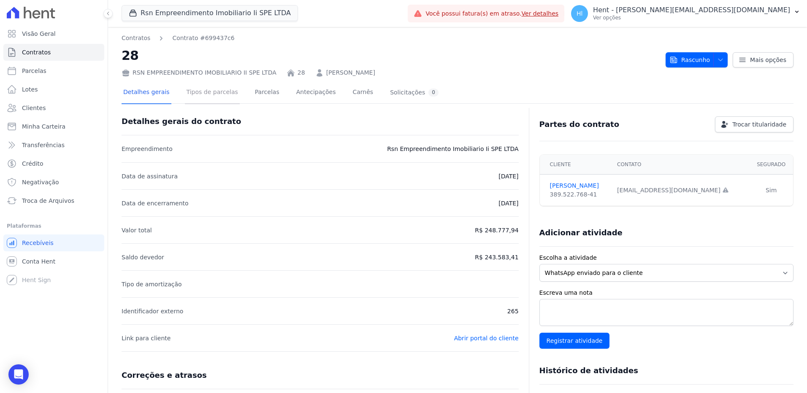
click at [218, 95] on link "Tipos de parcelas" at bounding box center [212, 93] width 55 height 22
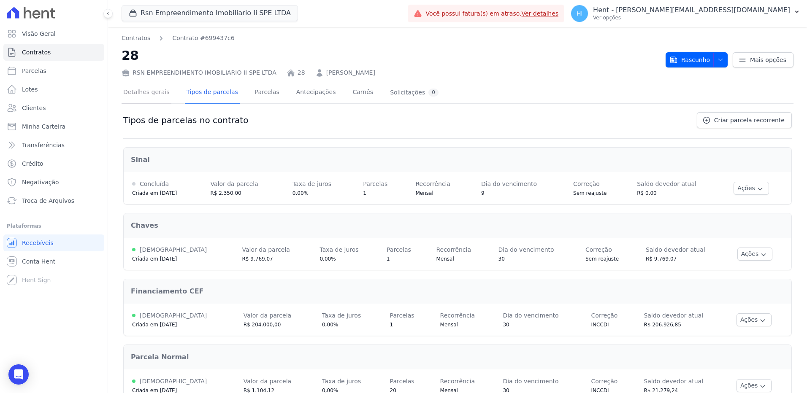
click at [158, 93] on link "Detalhes gerais" at bounding box center [147, 93] width 50 height 22
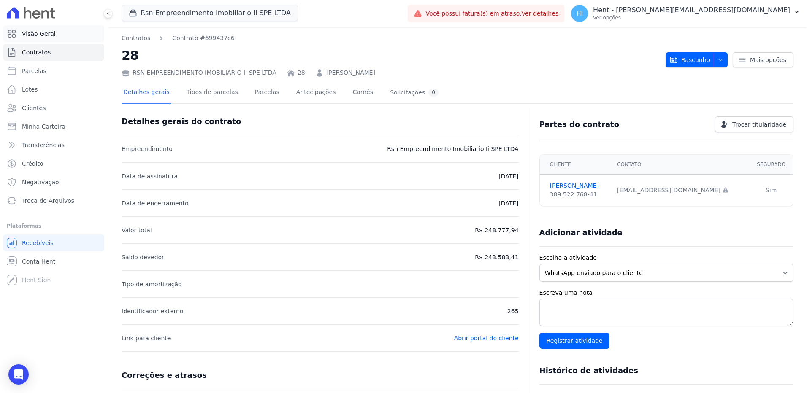
click at [43, 32] on span "Visão Geral" at bounding box center [39, 34] width 34 height 8
